Goal: Ask a question: Seek information or help from site administrators or community

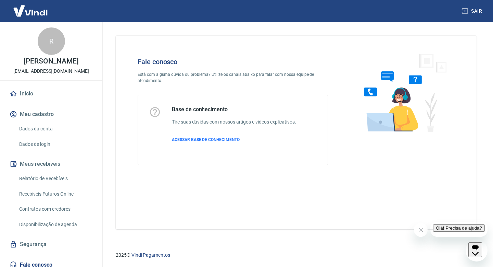
scroll to position [30, 0]
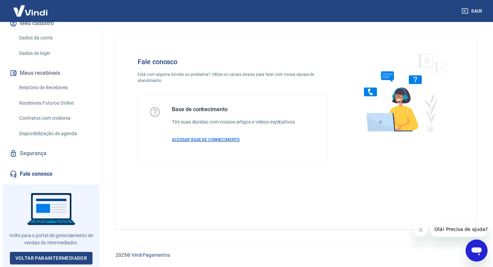
click at [193, 139] on span "ACESSAR BASE DE CONHECIMENTO" at bounding box center [206, 139] width 68 height 5
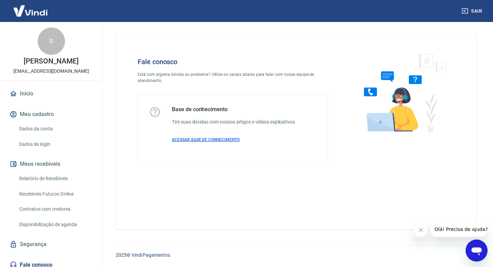
click at [231, 139] on span "ACESSAR BASE DE CONHECIMENTO" at bounding box center [206, 139] width 68 height 5
click at [477, 248] on icon "Abrir janela de mensagens" at bounding box center [477, 251] width 10 height 8
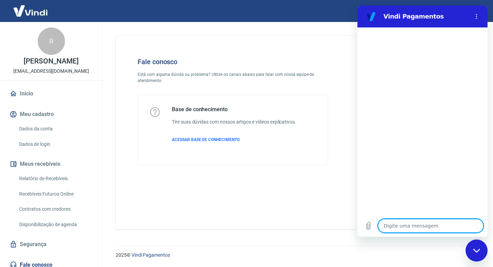
click at [446, 226] on textarea at bounding box center [431, 226] width 106 height 14
type textarea "o"
type textarea "x"
type textarea "ol"
type textarea "x"
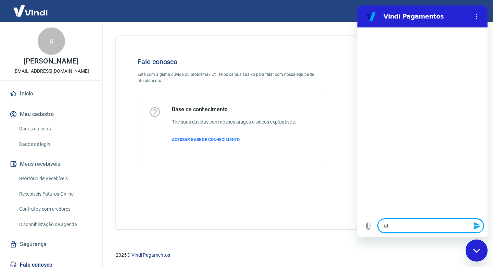
type textarea "ola"
type textarea "x"
type textarea "ola"
type textarea "x"
type textarea "ola p"
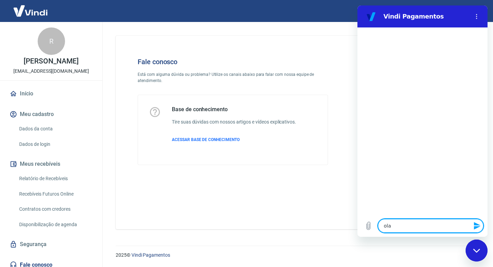
type textarea "x"
type textarea "ola pr"
type textarea "x"
type textarea "ola pre"
type textarea "x"
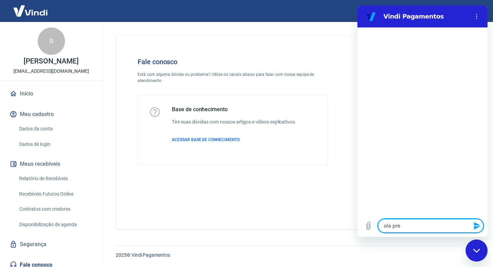
type textarea "ola prec"
type textarea "x"
type textarea "ola preci"
type textarea "x"
type textarea "ola precis"
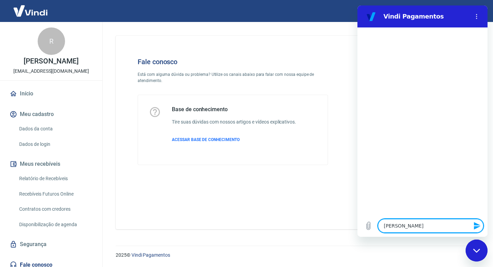
type textarea "x"
type textarea "ola preciso"
type textarea "x"
type textarea "ola preciso"
type textarea "x"
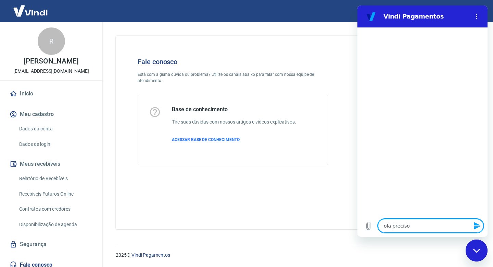
type textarea "ola preciso d"
type textarea "x"
type textarea "ola preciso de"
type textarea "x"
type textarea "ola preciso de"
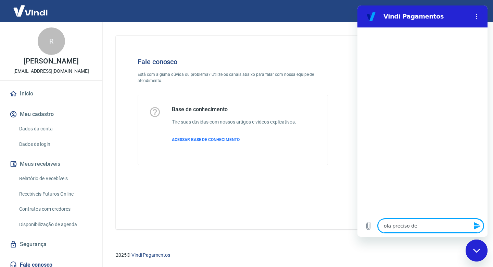
type textarea "x"
type textarea "ola preciso de a"
type textarea "x"
type textarea "ola preciso de aj"
type textarea "x"
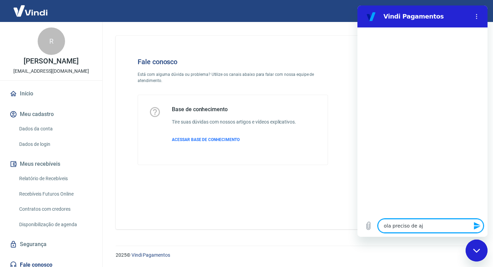
type textarea "ola preciso de aju"
type textarea "x"
type textarea "ola preciso de ajud"
type textarea "x"
type textarea "ola preciso de ajuda"
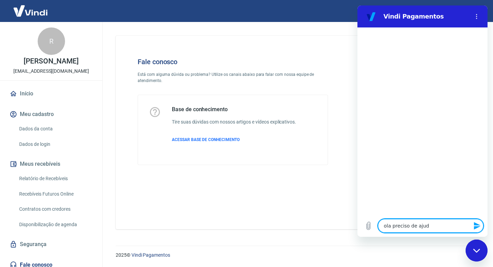
type textarea "x"
type textarea "ola preciso de ajuda"
type textarea "x"
type textarea "ola preciso de ajuda n"
type textarea "x"
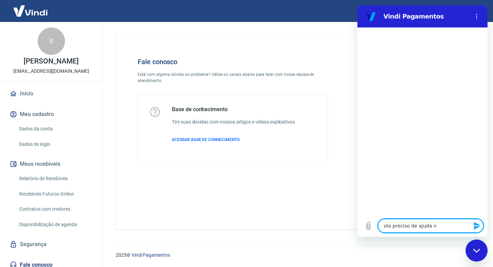
type textarea "ola preciso de ajuda"
type textarea "x"
type textarea "ola preciso de ajuda e"
type textarea "x"
type textarea "ola preciso de ajuda em"
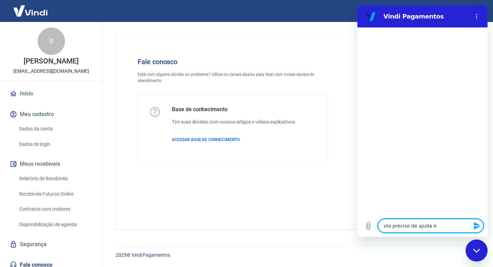
type textarea "x"
type textarea "ola preciso de ajuda em"
type textarea "x"
type textarea "ola preciso de ajuda em u"
type textarea "x"
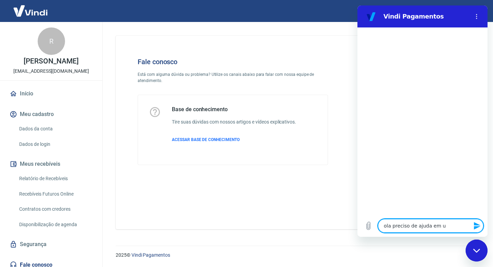
type textarea "ola preciso de ajuda em um"
type textarea "x"
type textarea "ola preciso de ajuda em ume"
type textarea "x"
type textarea "ola preciso de ajuda em umes"
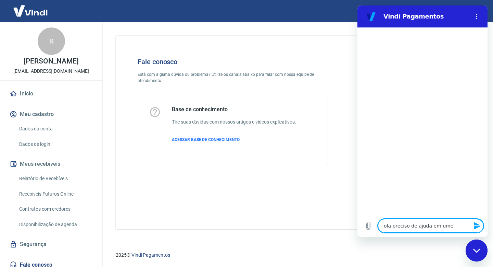
type textarea "x"
type textarea "ola preciso de ajuda em ume"
type textarea "x"
type textarea "ola preciso de ajuda em um"
type textarea "x"
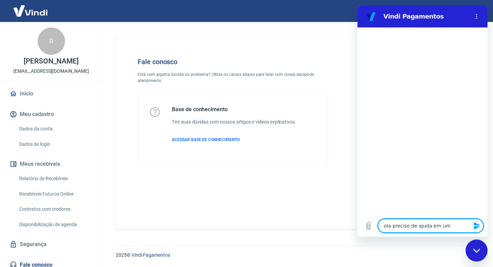
type textarea "ola preciso de ajuda em um"
type textarea "x"
type textarea "ola preciso de ajuda em um e"
type textarea "x"
type textarea "ola preciso de ajuda em um es"
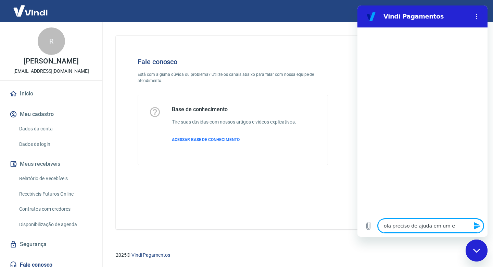
type textarea "x"
type textarea "ola preciso de ajuda em um est"
type textarea "x"
type textarea "ola preciso de ajuda em um estr"
type textarea "x"
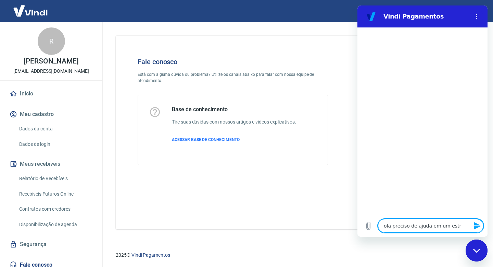
type textarea "ola preciso de ajuda em um estro"
type textarea "x"
type textarea "ola preciso de ajuda em um estron"
type textarea "x"
type textarea "ola preciso de ajuda em um estrono"
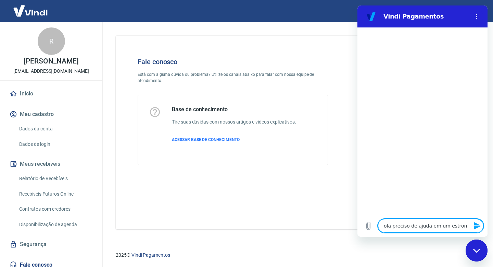
type textarea "x"
type textarea "ola preciso de ajuda em um estrono"
type textarea "x"
type textarea "ola preciso de ajuda em um estrono"
type textarea "x"
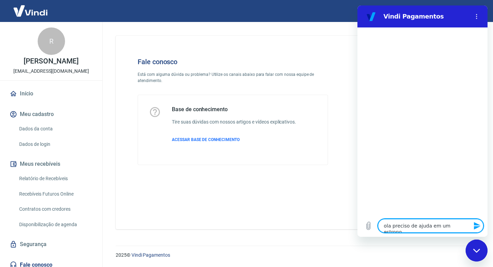
type textarea "ola preciso de ajuda em um estron"
type textarea "x"
type textarea "ola preciso de ajuda em um estro"
type textarea "x"
type textarea "ola preciso de ajuda em um estr"
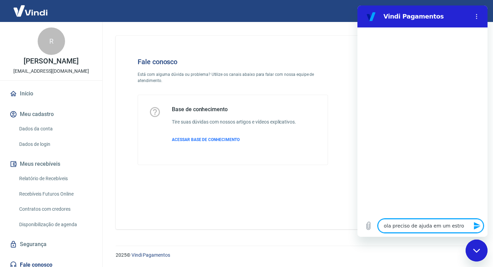
type textarea "x"
type textarea "ola preciso de ajuda em um est"
type textarea "x"
type textarea "ola preciso de ajuda em um es"
type textarea "x"
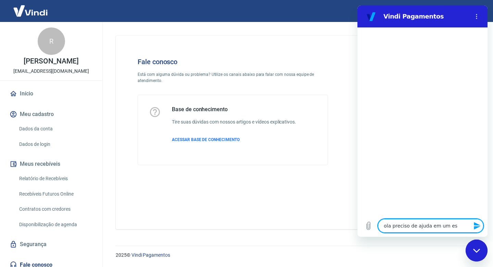
type textarea "ola preciso de ajuda em um est"
type textarea "x"
type textarea "ola preciso de ajuda em um esto"
type textarea "x"
type textarea "ola preciso de ajuda em um estor"
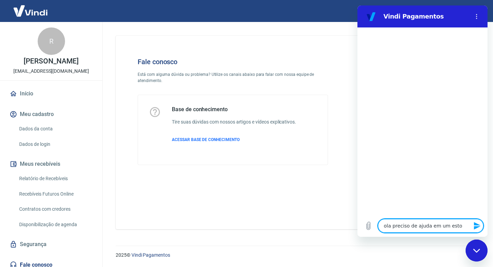
type textarea "x"
type textarea "ola preciso de ajuda em um estorn"
type textarea "x"
type textarea "ola preciso de ajuda em um estorno"
type textarea "x"
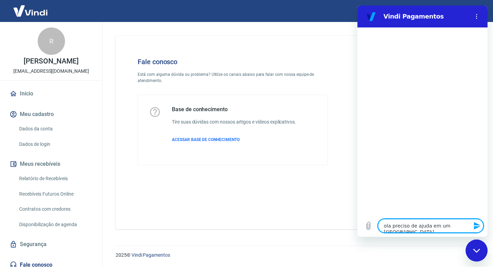
type textarea "ola preciso de ajuda em um estorno"
type textarea "x"
type textarea "ola preciso de ajuda em um estorno q"
type textarea "x"
type textarea "ola preciso de ajuda em um estorno qu"
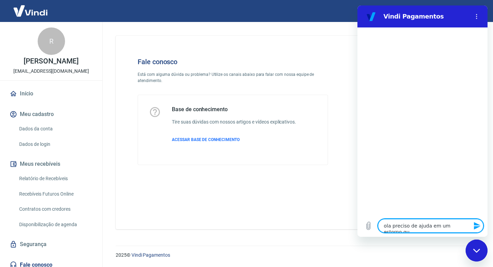
type textarea "x"
type textarea "ola preciso de ajuda em um estorno que"
type textarea "x"
type textarea "ola preciso de ajuda em um estorno que"
type textarea "x"
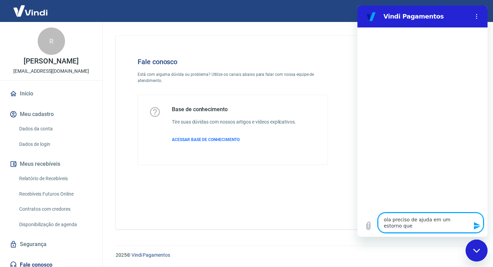
type textarea "ola preciso de ajuda em um estorno que n"
type textarea "x"
type textarea "ola preciso de ajuda em um estorno que na"
type textarea "x"
type textarea "ola preciso de ajuda em um estorno que nao"
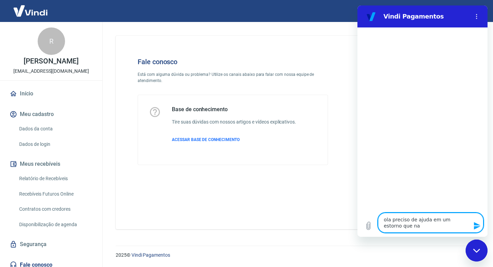
type textarea "x"
type textarea "ola preciso de ajuda em um estorno que nao"
type textarea "x"
type textarea "ola preciso de ajuda em um estorno que nao c"
type textarea "x"
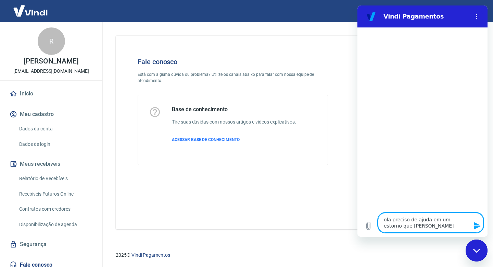
type textarea "ola preciso de ajuda em um estorno que nao co"
type textarea "x"
type textarea "ola preciso de ajuda em um estorno que nao con"
type textarea "x"
type textarea "ola preciso de ajuda em um estorno que nao cons"
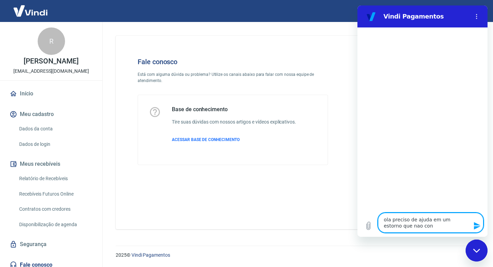
type textarea "x"
type textarea "ola preciso de ajuda em um estorno que nao consi"
type textarea "x"
type textarea "ola preciso de ajuda em um estorno que nao consig"
type textarea "x"
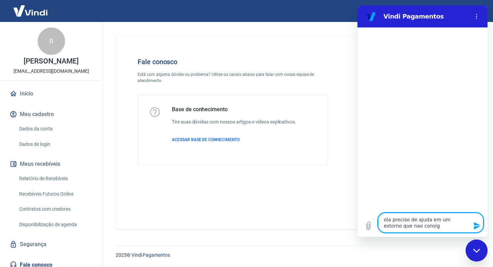
type textarea "ola preciso de ajuda em um estorno que nao consigo"
type textarea "x"
type textarea "ola preciso de ajuda em um estorno que nao consigo"
type textarea "x"
type textarea "ola preciso de ajuda em um estorno que nao consigo c"
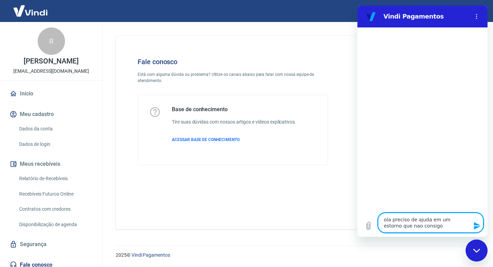
type textarea "x"
type textarea "ola preciso de ajuda em um estorno que nao consigo co"
type textarea "x"
type textarea "ola preciso de ajuda em um estorno que nao consigo con"
type textarea "x"
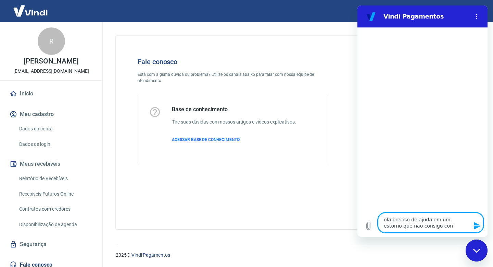
type textarea "ola preciso de ajuda em um estorno que nao consigo conl"
type textarea "x"
type textarea "ola preciso de ajuda em um estorno que nao consigo conlu"
type textarea "x"
type textarea "ola preciso de ajuda em um estorno que nao consigo conluc"
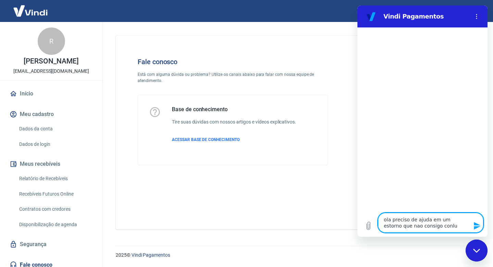
type textarea "x"
type textarea "ola preciso de ajuda em um estorno que nao consigo conlu"
type textarea "x"
type textarea "ola preciso de ajuda em um estorno que nao consigo conl"
type textarea "x"
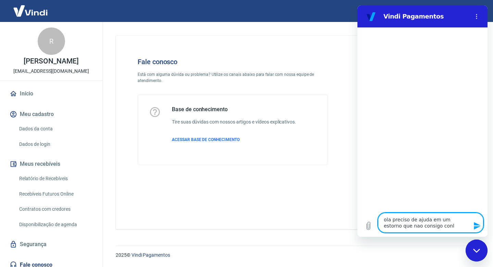
type textarea "ola preciso de ajuda em um estorno que nao consigo con"
type textarea "x"
type textarea "ola preciso de ajuda em um estorno que nao consigo conc"
type textarea "x"
type textarea "ola preciso de ajuda em um estorno que nao consigo concl"
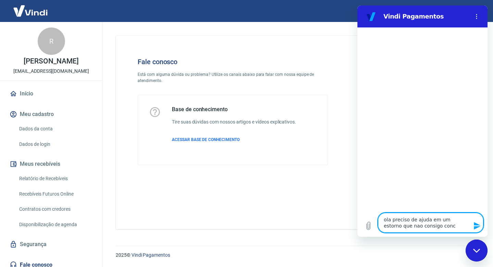
type textarea "x"
type textarea "ola preciso de ajuda em um estorno que nao consigo conclu"
type textarea "x"
type textarea "ola preciso de ajuda em um estorno que nao consigo conclui"
type textarea "x"
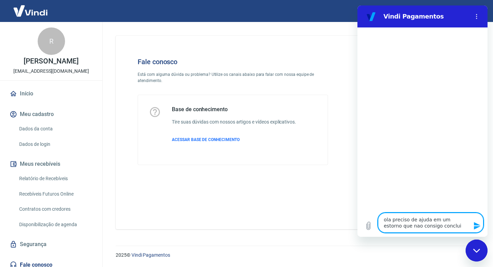
type textarea "ola preciso de ajuda em um estorno que nao consigo concluir"
type textarea "x"
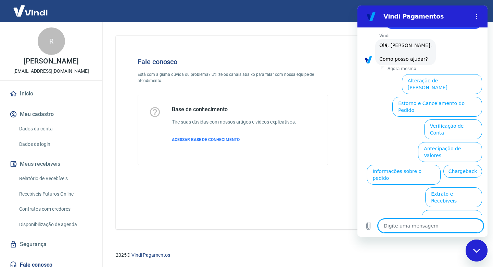
scroll to position [32, 0]
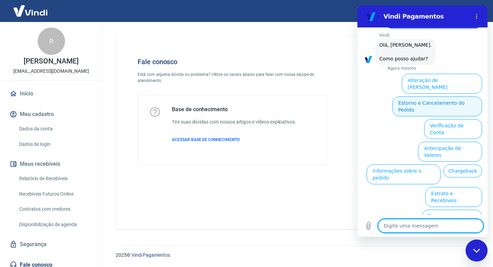
click at [416, 98] on button "Estorno e Cancelamento do Pedido" at bounding box center [438, 106] width 90 height 20
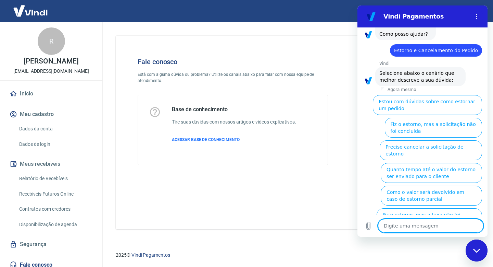
scroll to position [58, 0]
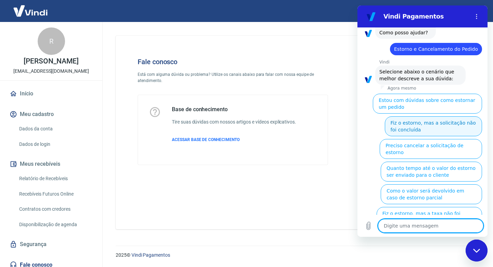
click at [436, 126] on button "Fiz o estorno, mas a solicitação não foi concluída" at bounding box center [433, 126] width 97 height 20
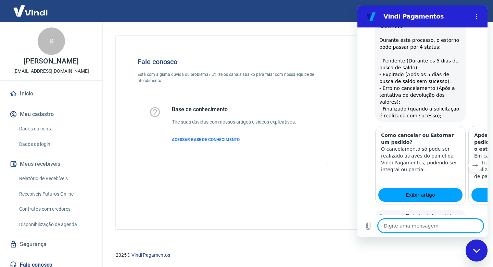
scroll to position [278, 0]
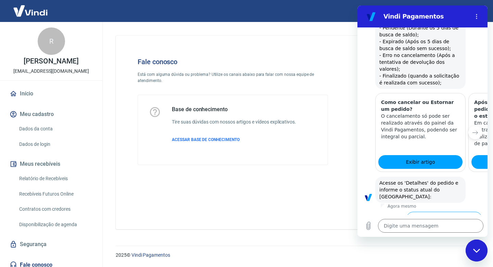
click at [466, 234] on button "Status Expirado" at bounding box center [458, 244] width 47 height 20
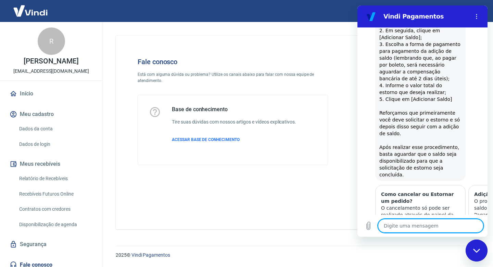
scroll to position [703, 0]
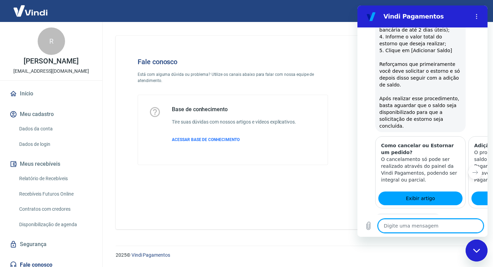
click at [449, 234] on button "Sim" at bounding box center [448, 240] width 20 height 13
type textarea "x"
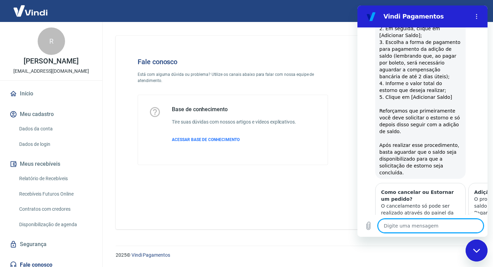
scroll to position [881, 0]
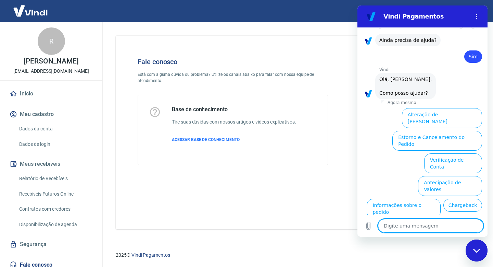
type textarea "f"
type textarea "x"
type textarea "fa"
type textarea "x"
type textarea "fal"
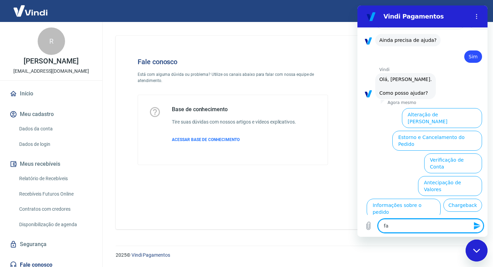
type textarea "x"
type textarea "fala"
type textarea "x"
type textarea "falar"
type textarea "x"
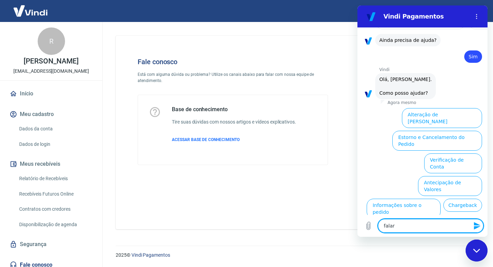
type textarea "falar"
type textarea "x"
type textarea "falar c"
type textarea "x"
type textarea "falar co"
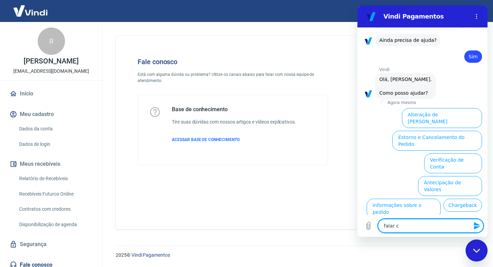
type textarea "x"
type textarea "falar com"
type textarea "x"
type textarea "falar com"
type textarea "x"
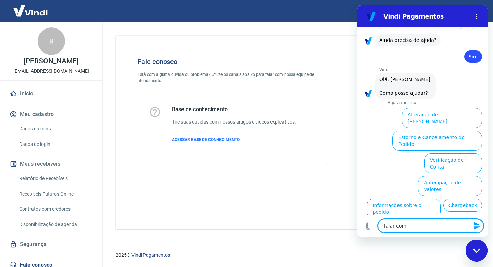
type textarea "falar com a"
type textarea "x"
type textarea "falar com an"
type textarea "x"
type textarea "falar com ant"
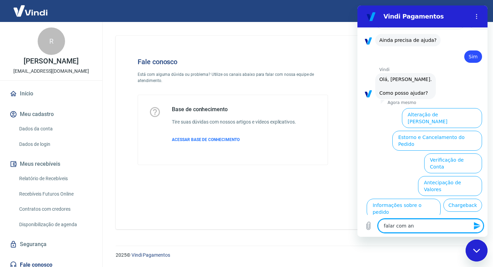
type textarea "x"
type textarea "falar com ante"
type textarea "x"
type textarea "falar com antei"
type textarea "x"
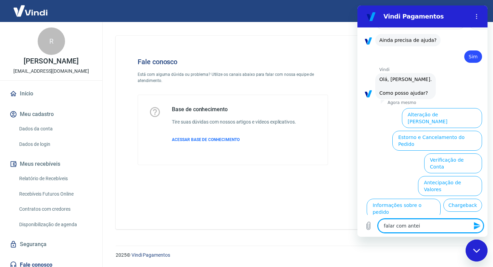
type textarea "falar com anteid"
type textarea "x"
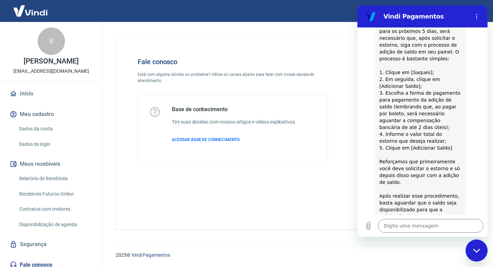
scroll to position [792, 0]
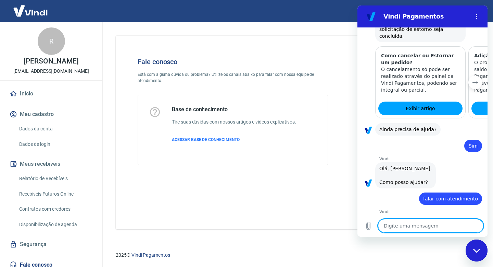
click at [413, 222] on textarea at bounding box center [431, 226] width 106 height 14
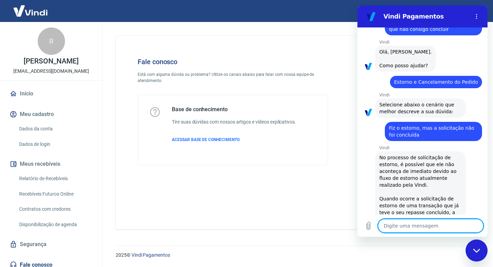
scroll to position [0, 0]
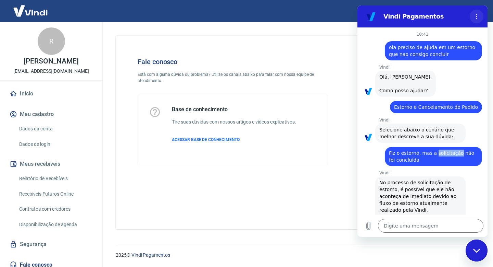
click at [479, 17] on icon "Menu de opções" at bounding box center [476, 16] width 5 height 5
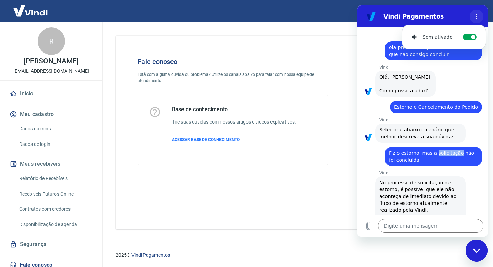
click at [479, 17] on icon "Menu de opções" at bounding box center [476, 16] width 5 height 5
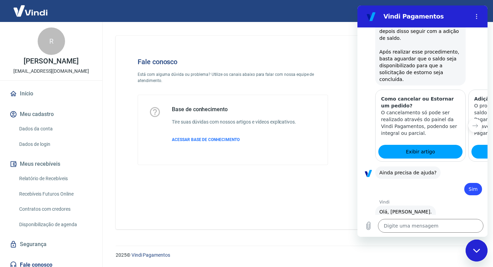
scroll to position [845, 0]
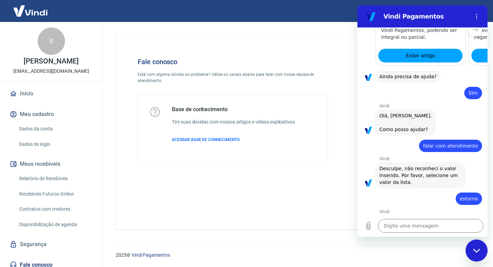
click at [480, 248] on div "Fechar janela de mensagens" at bounding box center [477, 250] width 21 height 21
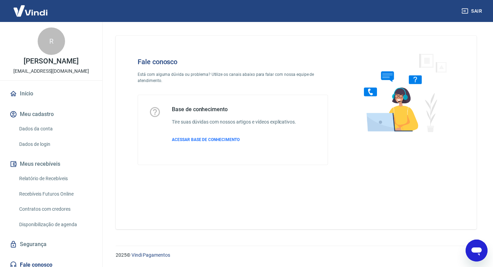
click at [480, 248] on icon "Abrir janela de mensagens" at bounding box center [477, 251] width 10 height 8
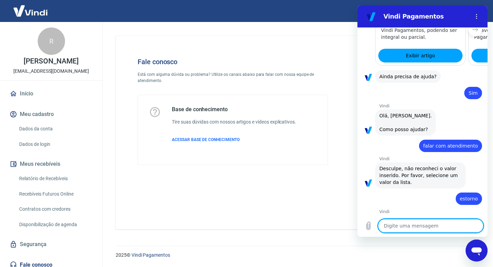
scroll to position [0, 0]
click at [447, 226] on textarea at bounding box center [431, 226] width 106 height 14
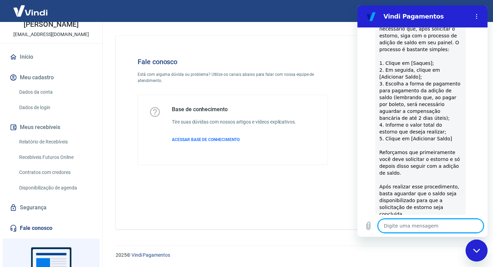
scroll to position [39, 0]
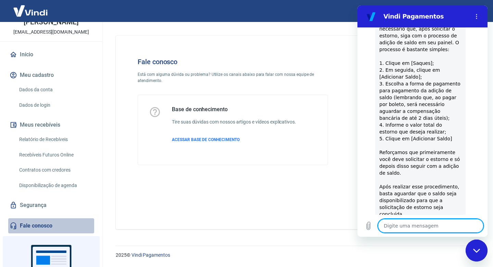
click at [44, 223] on link "Fale conosco" at bounding box center [51, 225] width 86 height 15
click at [45, 224] on link "Fale conosco" at bounding box center [51, 225] width 86 height 15
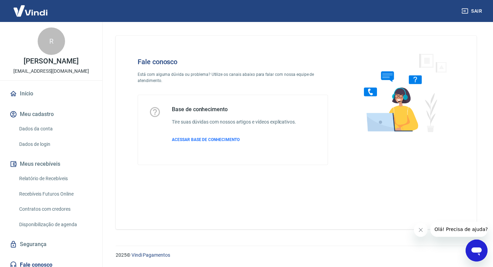
click at [472, 249] on icon "Abrir janela de mensagens" at bounding box center [477, 251] width 10 height 8
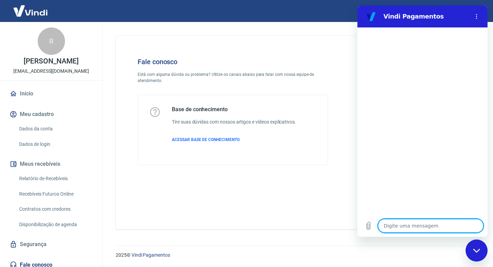
type textarea "o"
type textarea "x"
type textarea "oi"
type textarea "x"
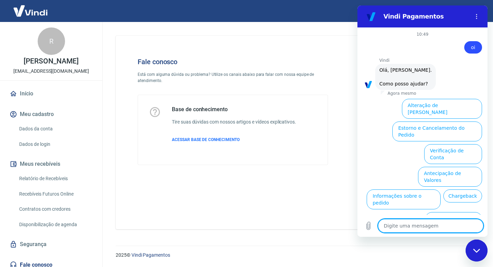
scroll to position [25, 0]
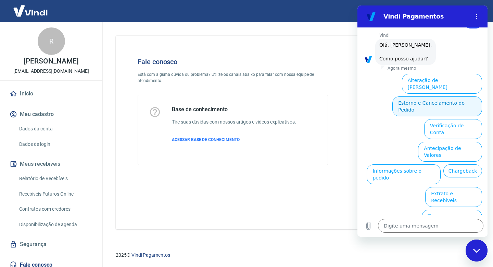
click at [447, 98] on button "Estorno e Cancelamento do Pedido" at bounding box center [438, 106] width 90 height 20
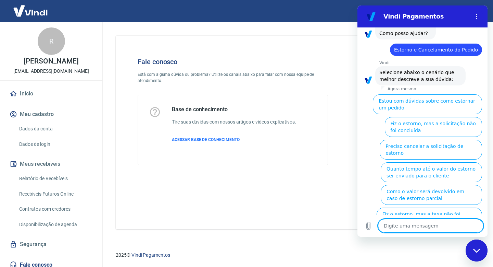
scroll to position [51, 0]
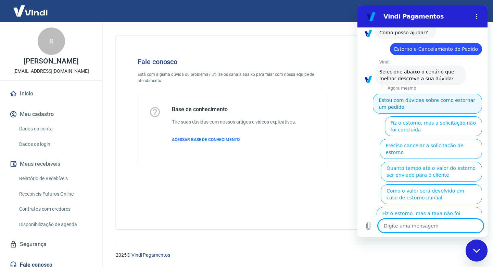
click at [436, 106] on button "Estou com dúvidas sobre como estornar um pedido" at bounding box center [427, 104] width 109 height 20
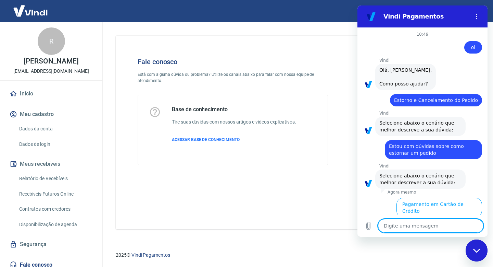
scroll to position [13, 0]
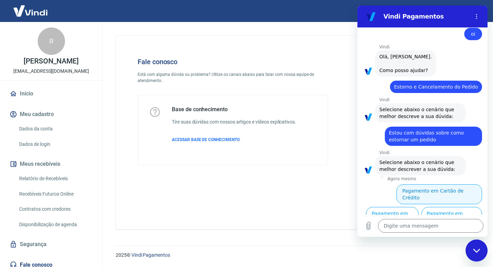
click at [449, 192] on button "Pagamento em Cartão de Crédito" at bounding box center [440, 194] width 86 height 20
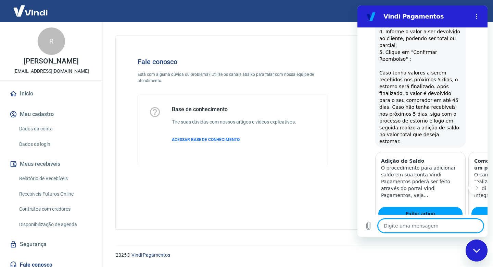
scroll to position [281, 0]
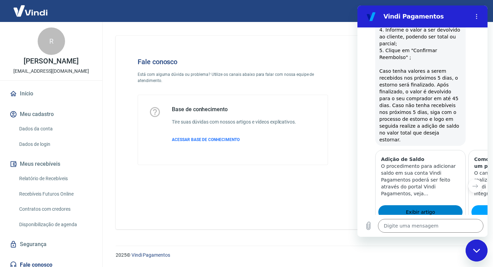
click at [420, 208] on span "Exibir artigo" at bounding box center [420, 212] width 29 height 8
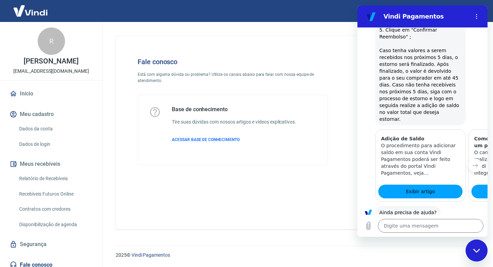
click at [447, 227] on button "Sim" at bounding box center [448, 233] width 20 height 13
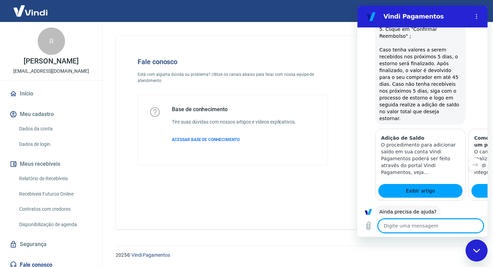
type textarea "x"
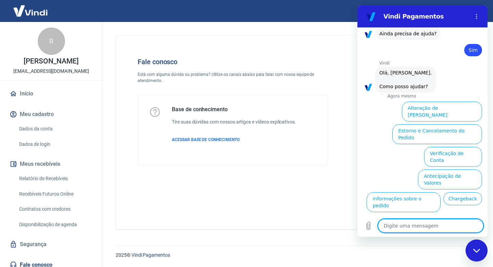
scroll to position [480, 0]
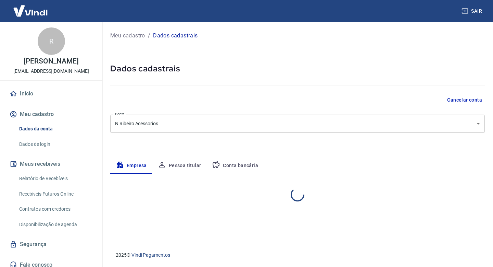
select select "PR"
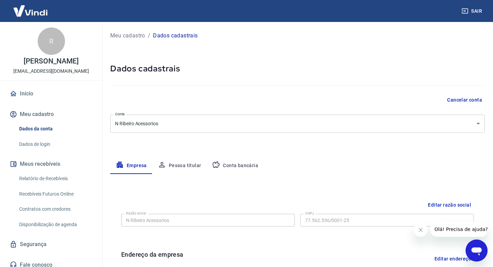
click at [474, 100] on button "Cancelar conta" at bounding box center [465, 100] width 40 height 13
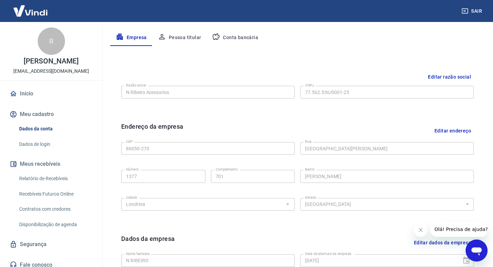
scroll to position [129, 0]
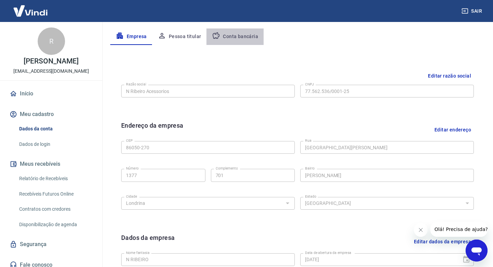
click at [247, 36] on button "Conta bancária" at bounding box center [235, 36] width 57 height 16
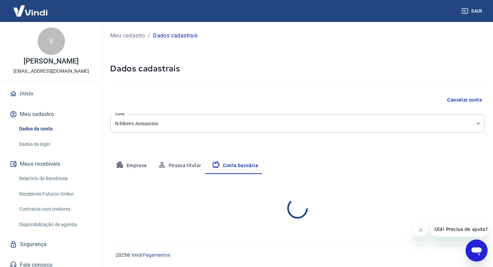
select select "1"
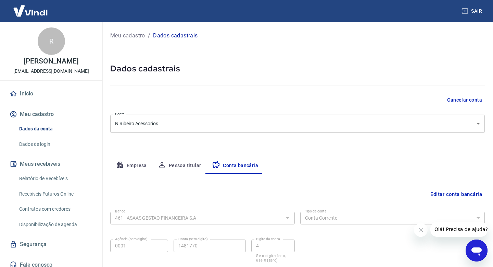
scroll to position [46, 0]
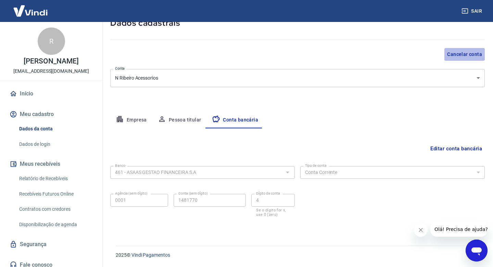
click at [464, 54] on button "Cancelar conta" at bounding box center [465, 54] width 40 height 13
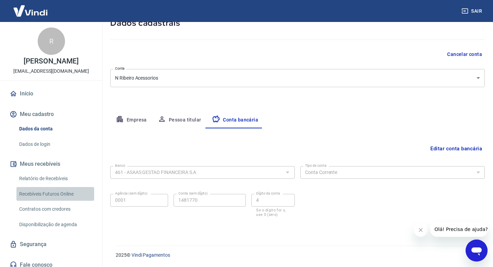
click at [37, 190] on link "Recebíveis Futuros Online" at bounding box center [55, 194] width 78 height 14
